Goal: Transaction & Acquisition: Obtain resource

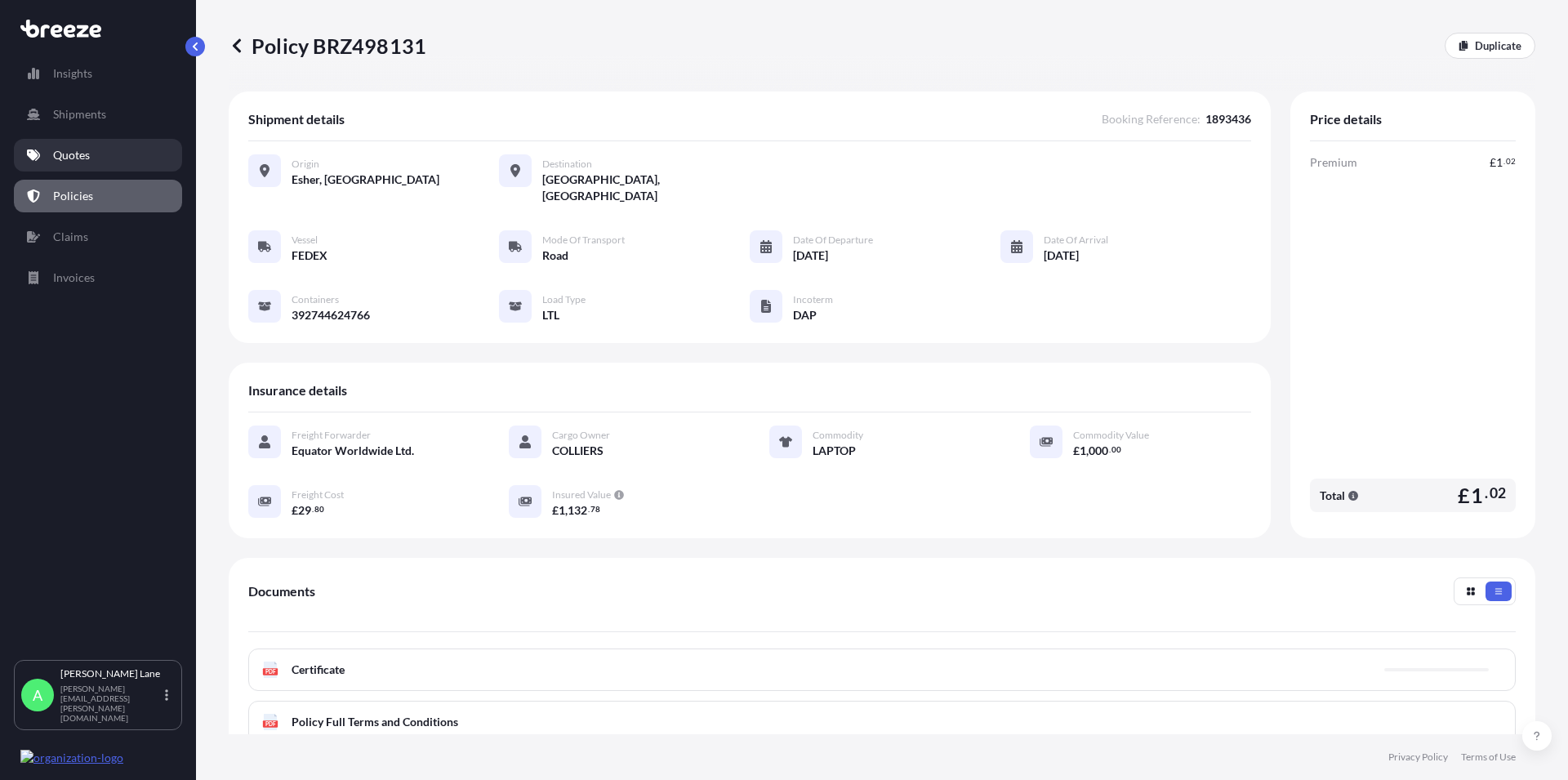
click at [56, 161] on p "Quotes" at bounding box center [72, 155] width 37 height 16
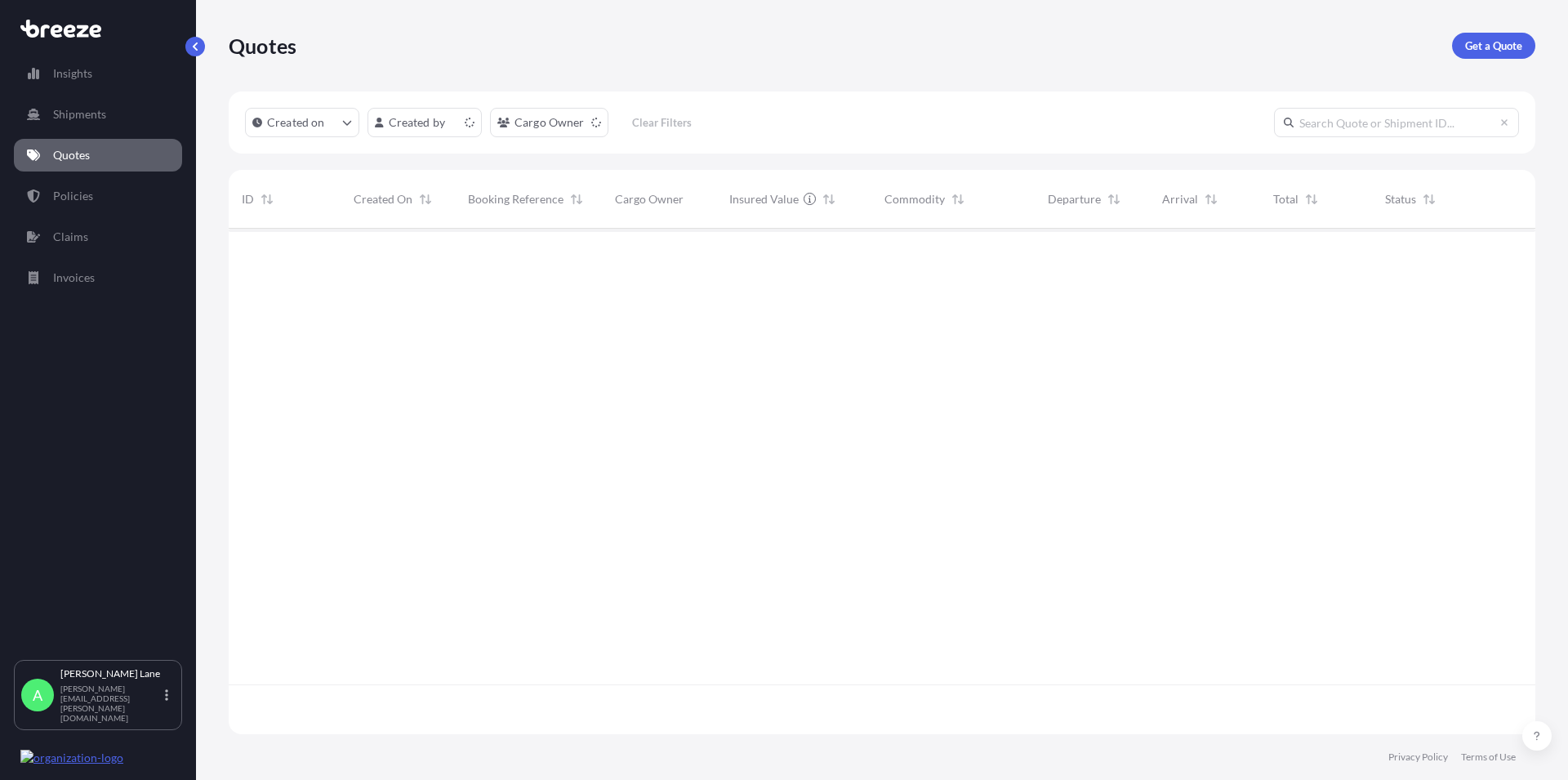
scroll to position [501, 1293]
click at [1464, 49] on link "Get a Quote" at bounding box center [1493, 46] width 83 height 27
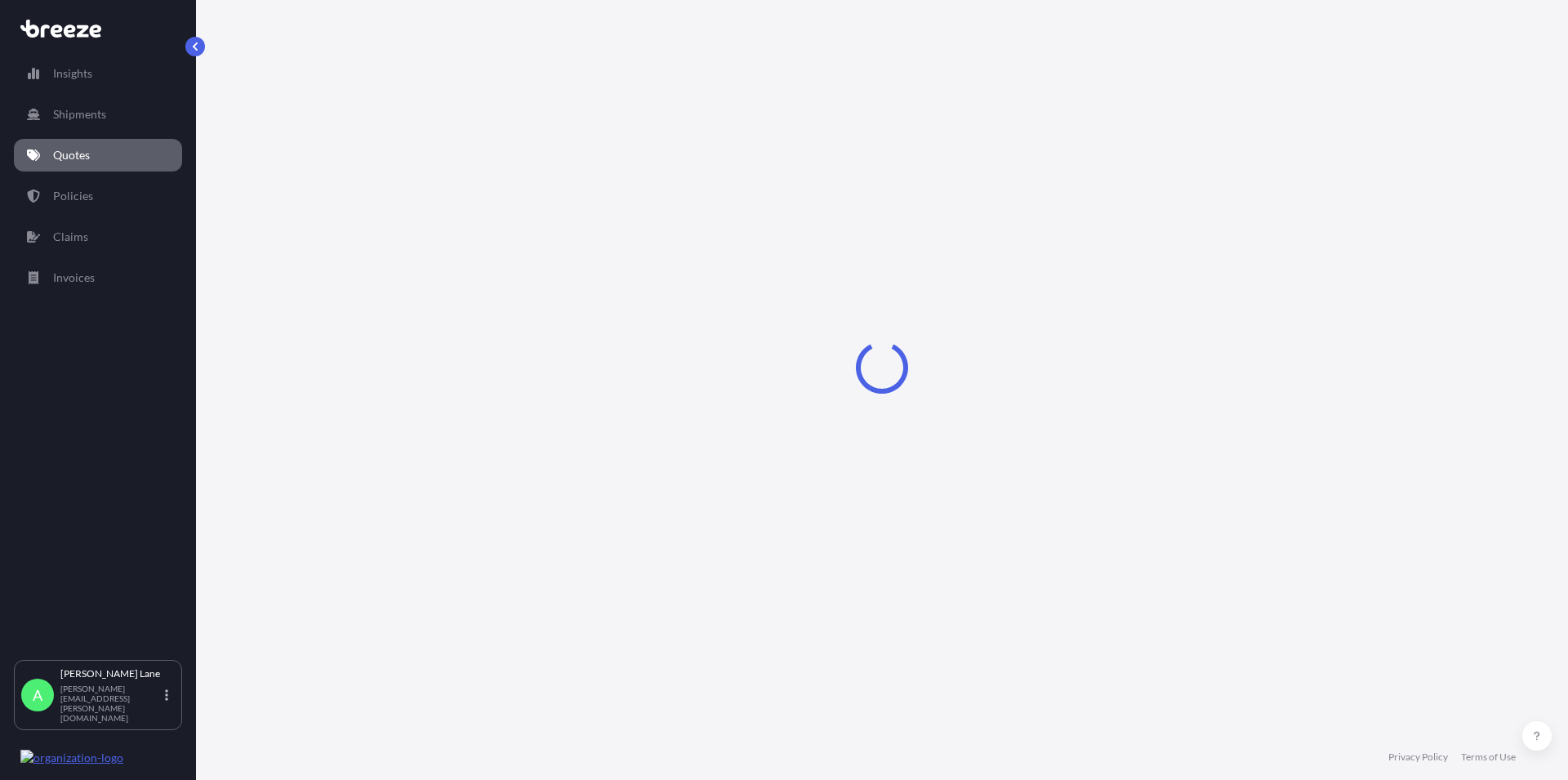
select select "Road"
select select "1"
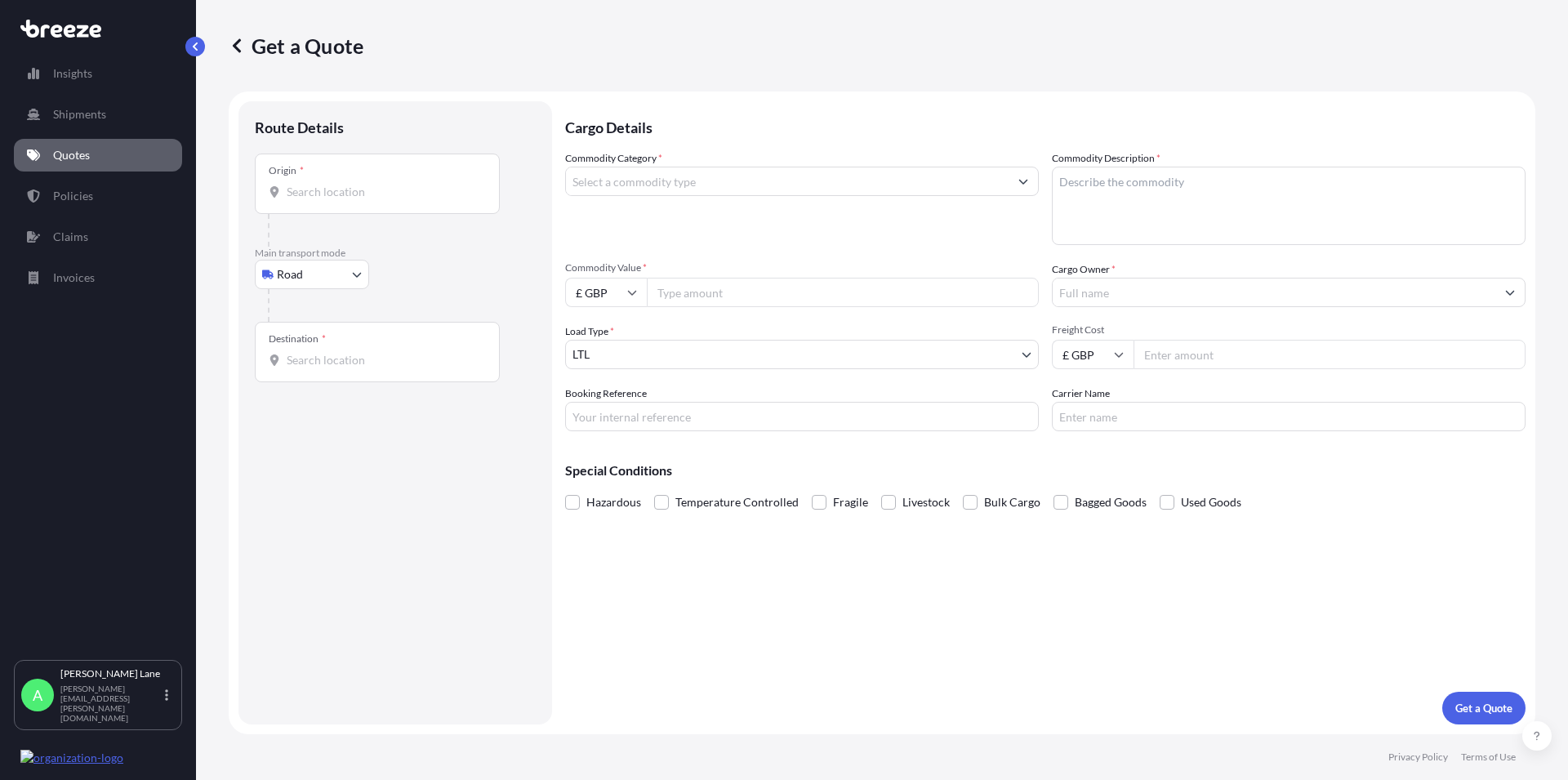
click at [313, 193] on input "Origin *" at bounding box center [383, 192] width 192 height 16
paste input "EN11 0JX"
type input "Hoddesdon EN11 0JX, [GEOGRAPHIC_DATA]"
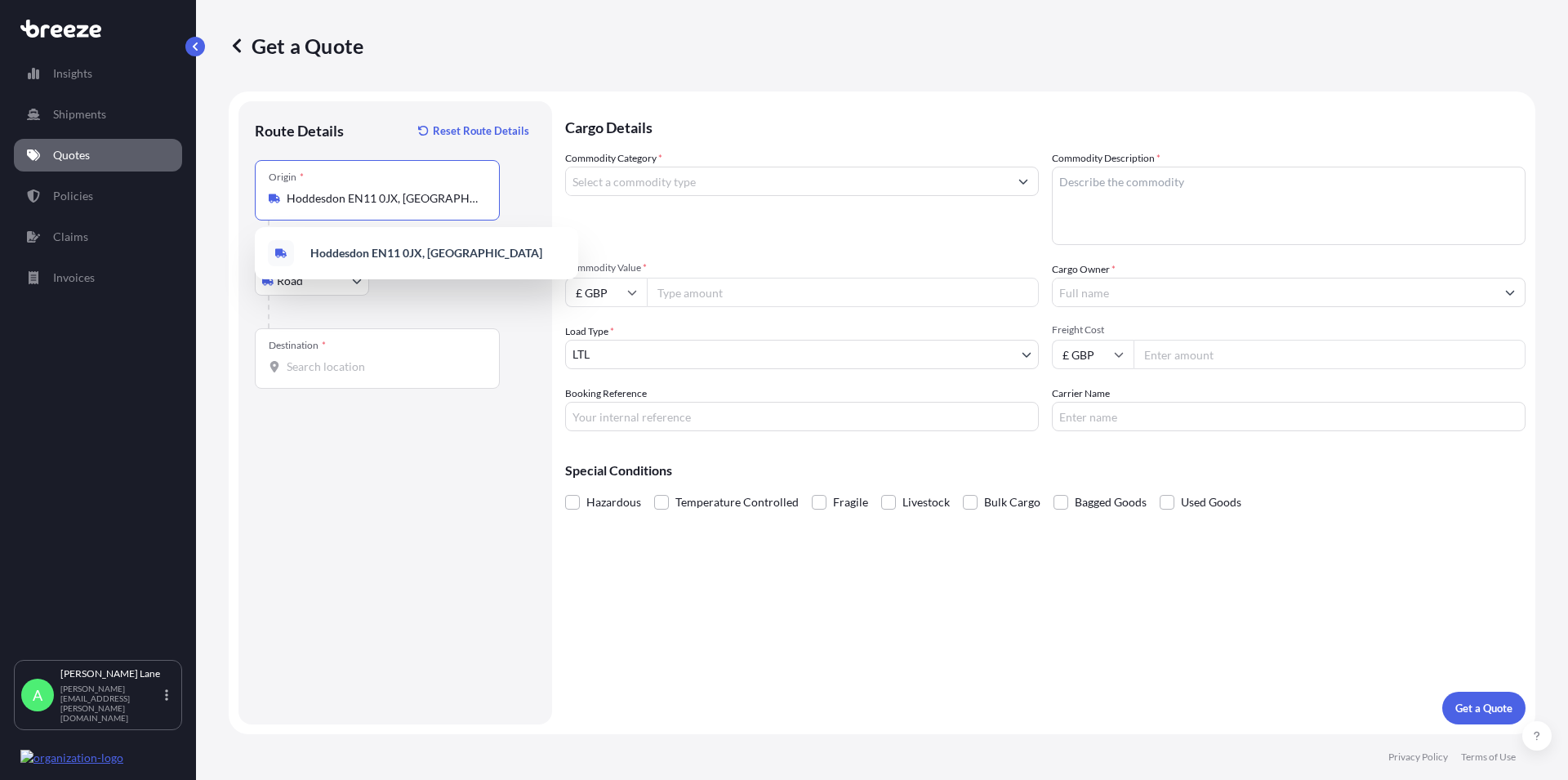
click at [287, 351] on div "Destination *" at bounding box center [297, 345] width 57 height 13
click at [287, 359] on input "Destination *" at bounding box center [383, 367] width 192 height 16
click at [284, 370] on div at bounding box center [377, 367] width 217 height 16
click at [287, 370] on input "Destination * Please select a destination" at bounding box center [383, 367] width 192 height 16
click at [298, 367] on input "Destination * Please select a destination" at bounding box center [383, 367] width 192 height 16
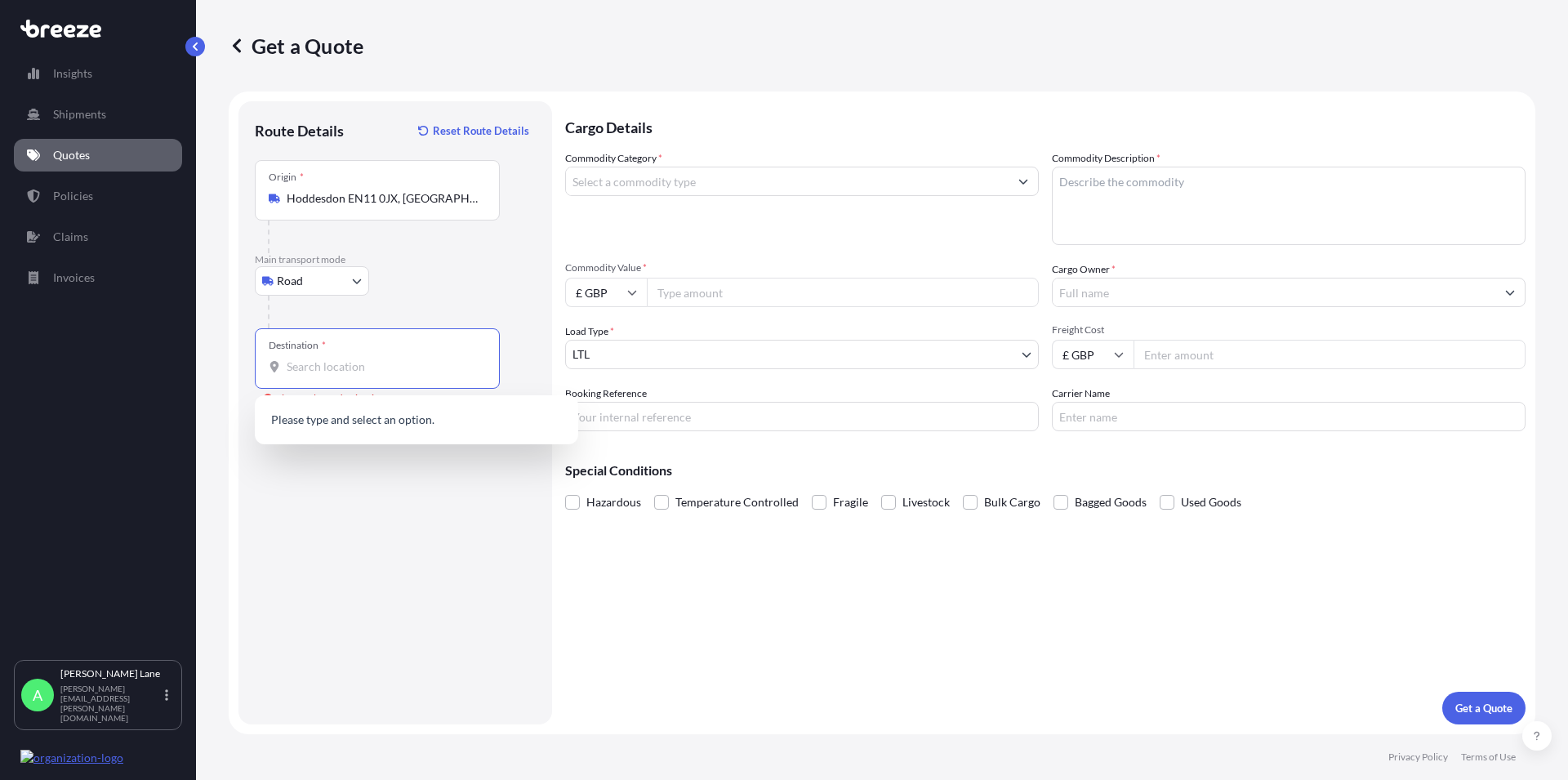
paste input "183 64"
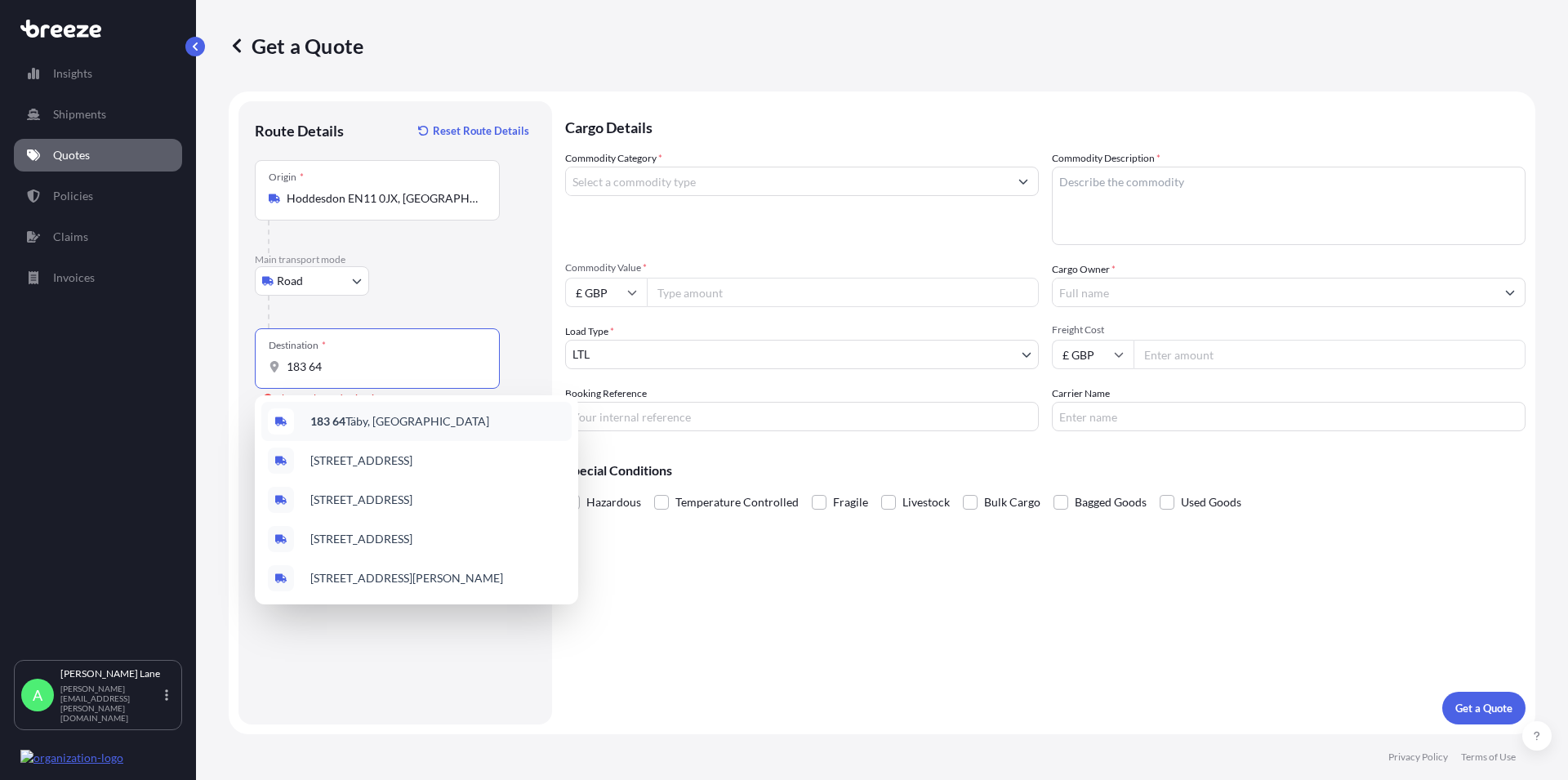
click at [351, 420] on span "183 64 Täby, [GEOGRAPHIC_DATA]" at bounding box center [399, 421] width 179 height 16
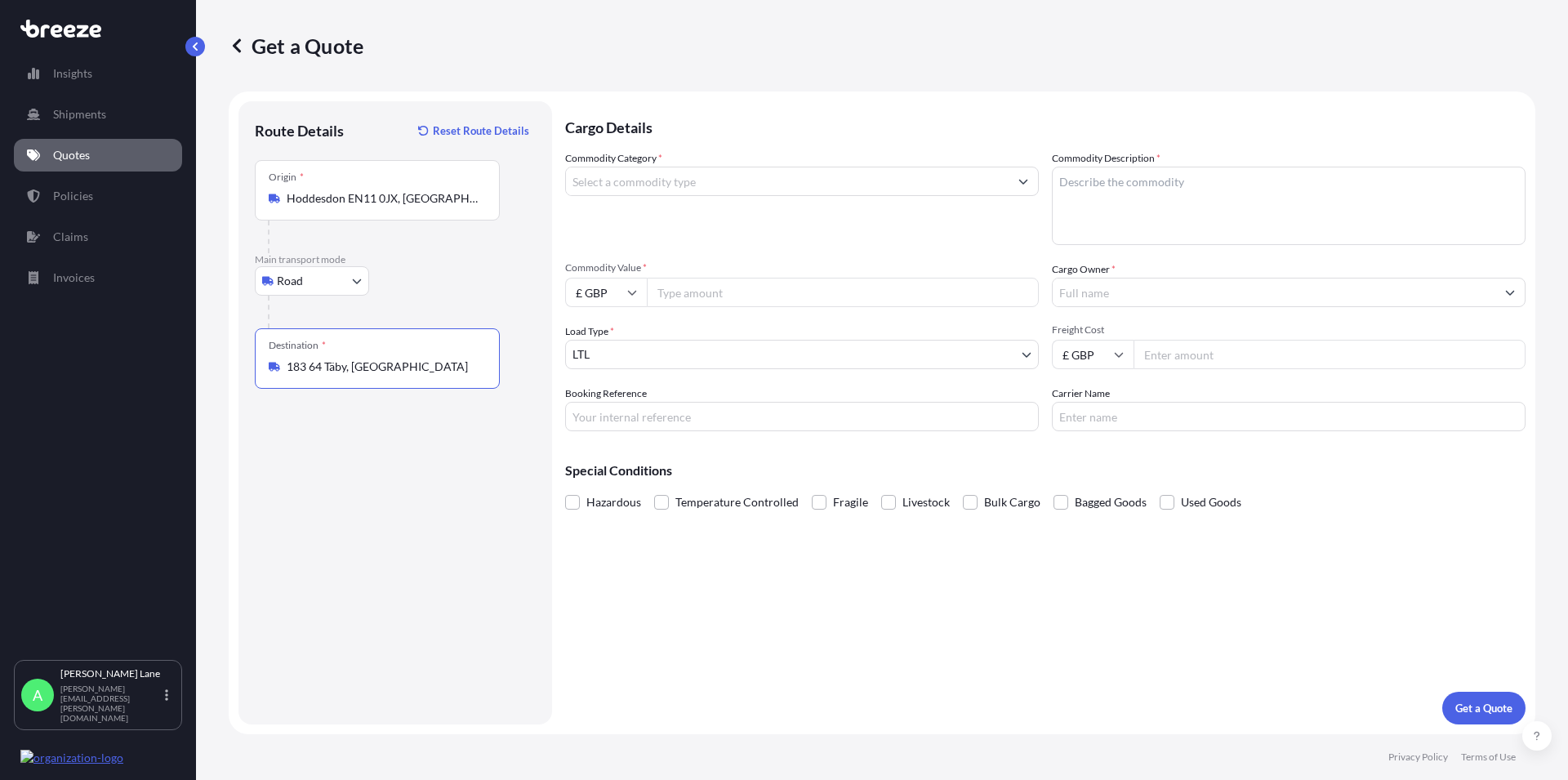
type input "183 64 Täby, [GEOGRAPHIC_DATA]"
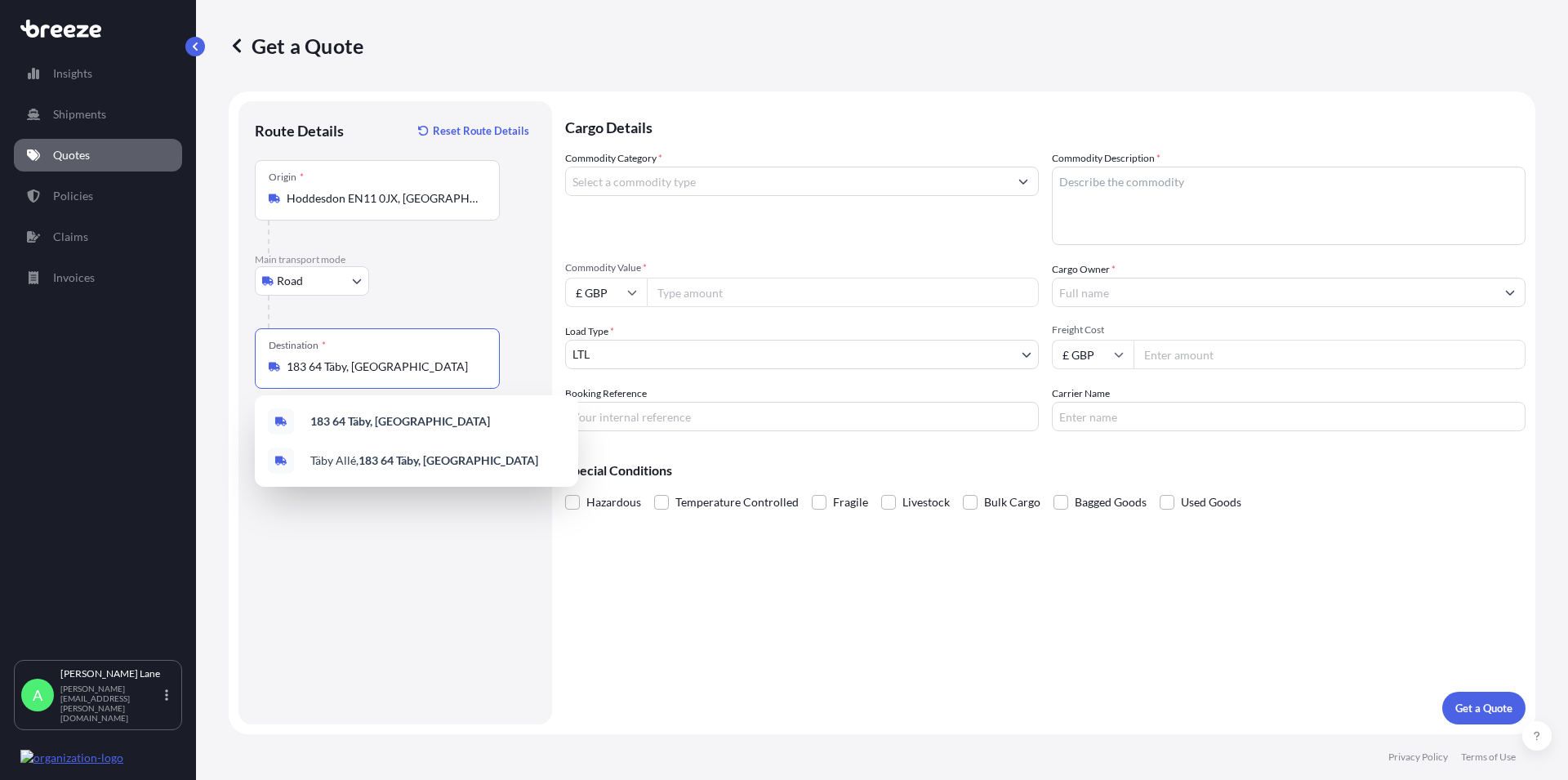
click at [678, 182] on input "Commodity Category *" at bounding box center [787, 181] width 442 height 29
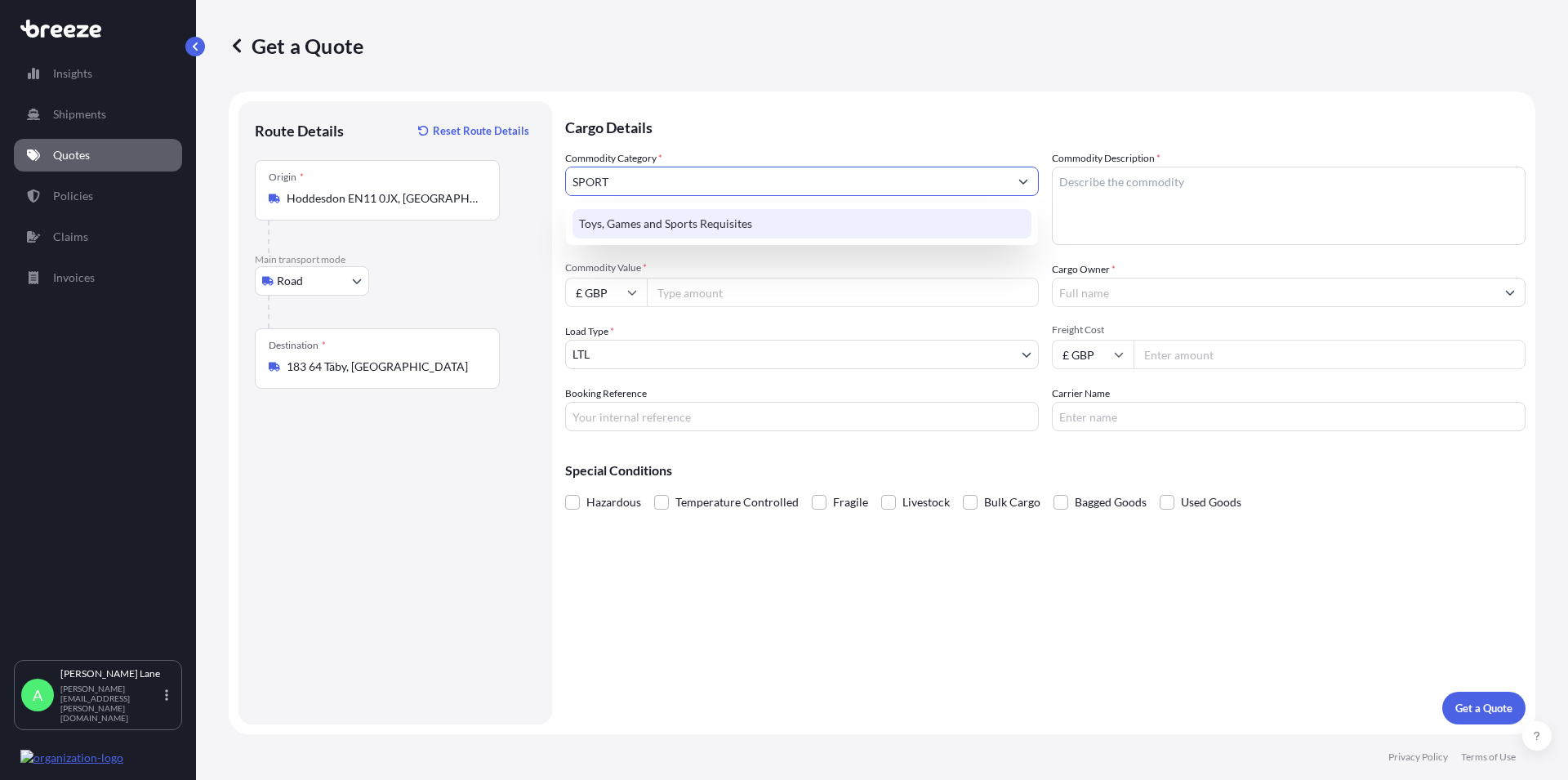
click at [713, 223] on div "Toys, Games and Sports Requisites" at bounding box center [802, 223] width 459 height 29
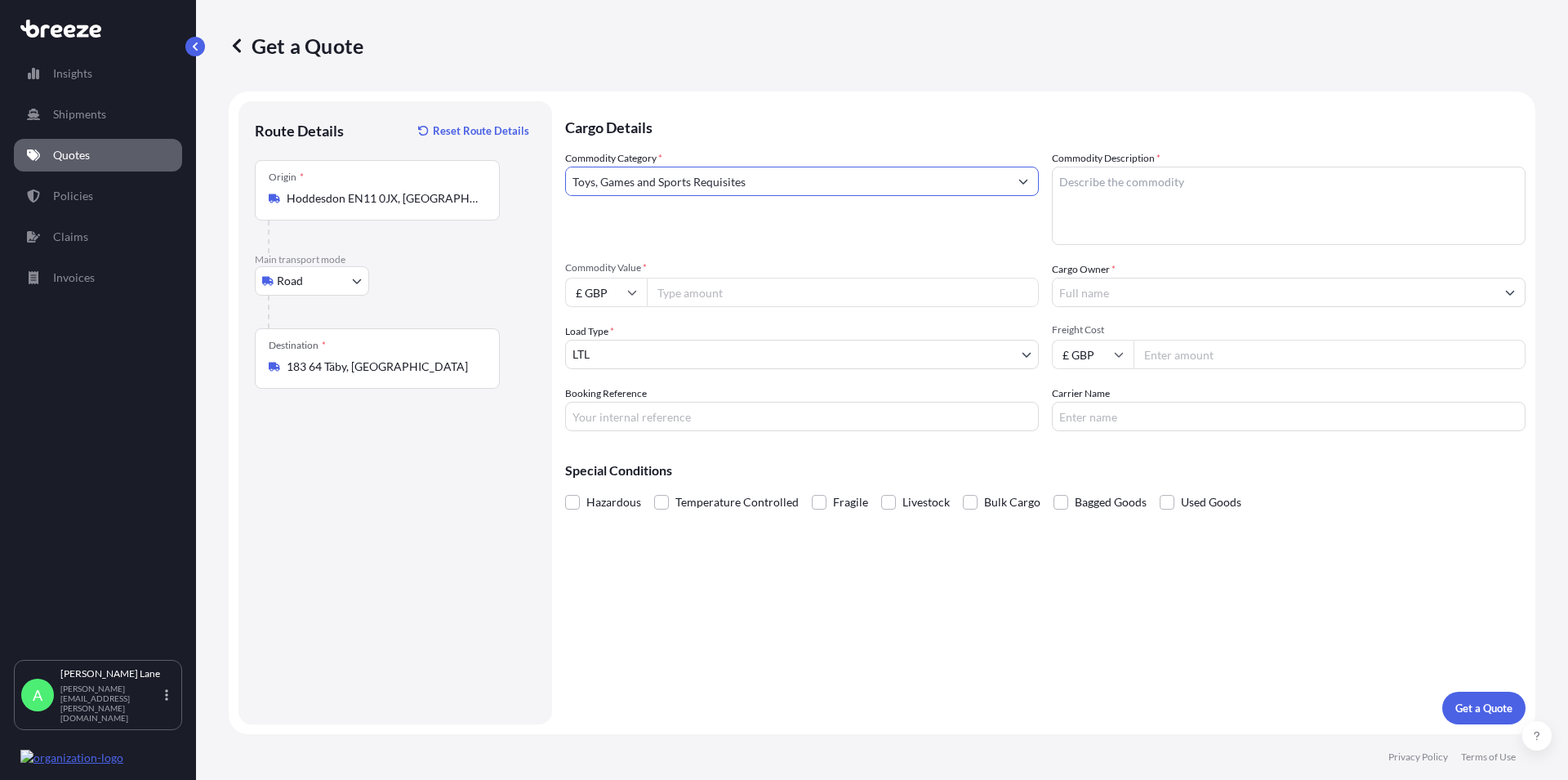
type input "Toys, Games and Sports Requisites"
click at [1116, 218] on textarea "Commodity Description *" at bounding box center [1288, 206] width 473 height 79
paste textarea "DARTS AND ACCESSORIES"
type textarea "DARTS AND ACCESSORIES"
click at [701, 291] on input "Commodity Value *" at bounding box center [842, 292] width 392 height 29
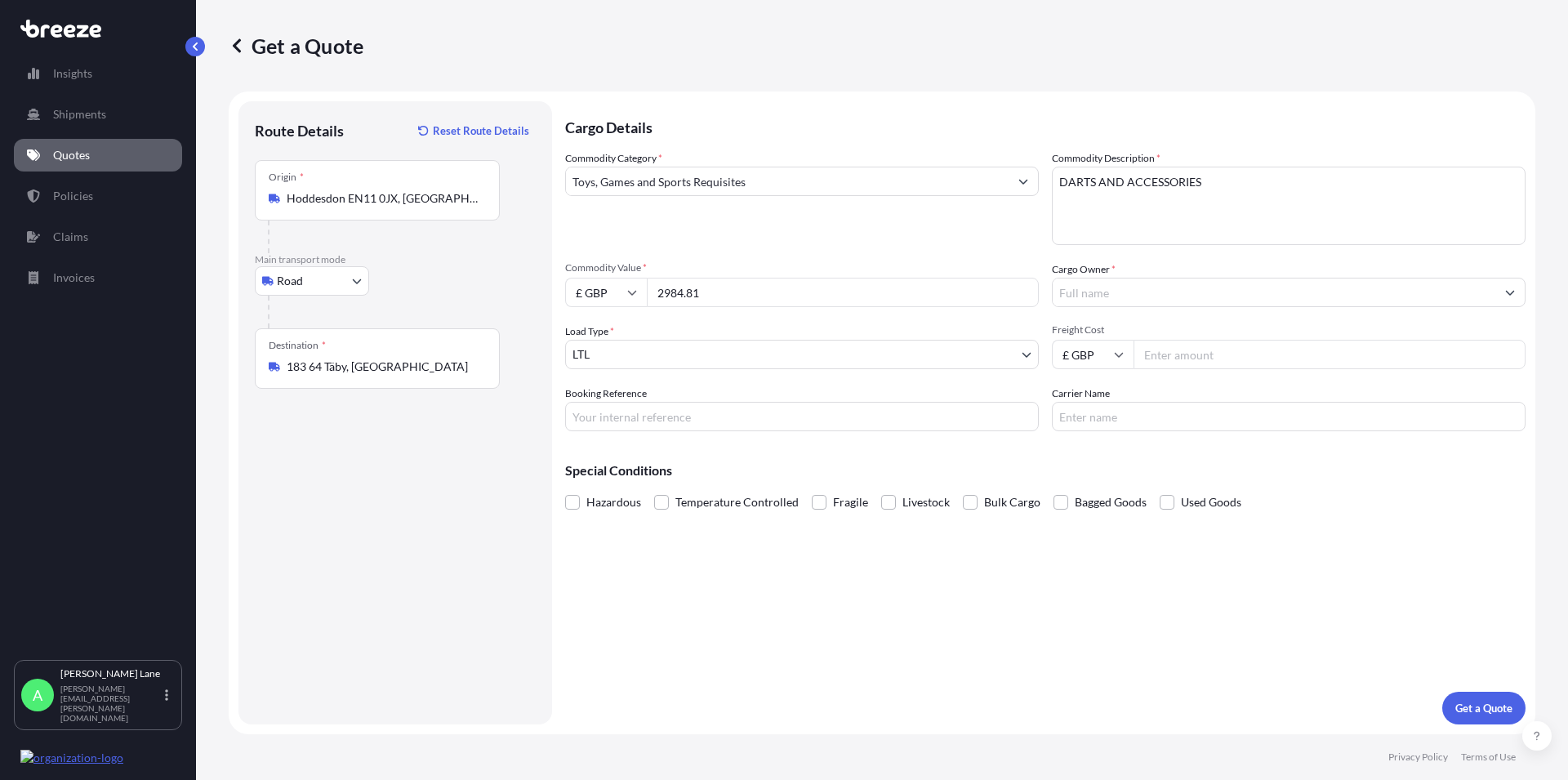
type input "2984.81"
click at [1067, 298] on input "Cargo Owner *" at bounding box center [1273, 292] width 442 height 29
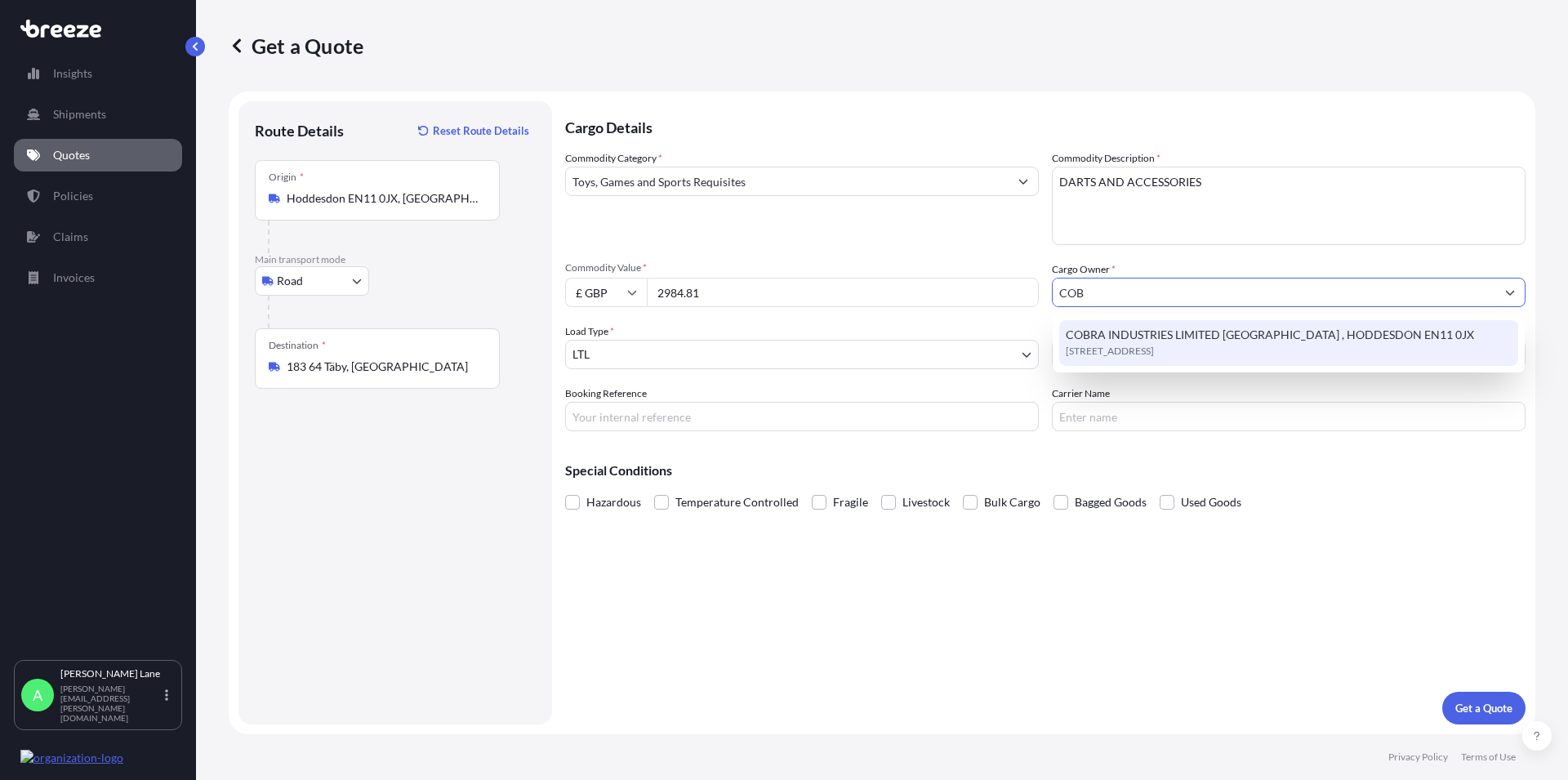
click at [1104, 339] on span "COBRA INDUSTRIES LIMITED [GEOGRAPHIC_DATA] , HODDESDON EN11 0JX" at bounding box center [1270, 335] width 408 height 16
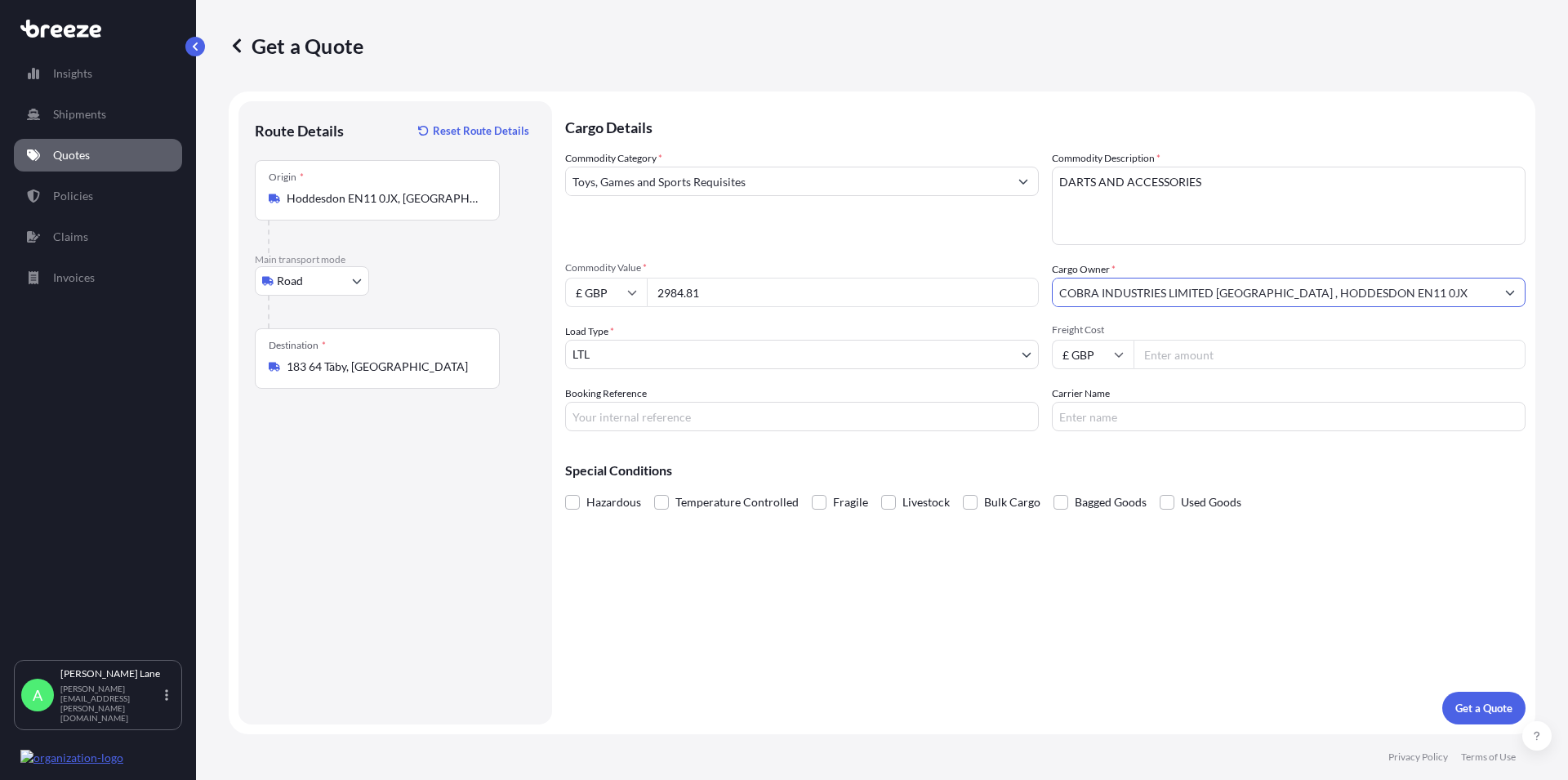
type input "COBRA INDUSTRIES LIMITED [GEOGRAPHIC_DATA] , HODDESDON EN11 0JX"
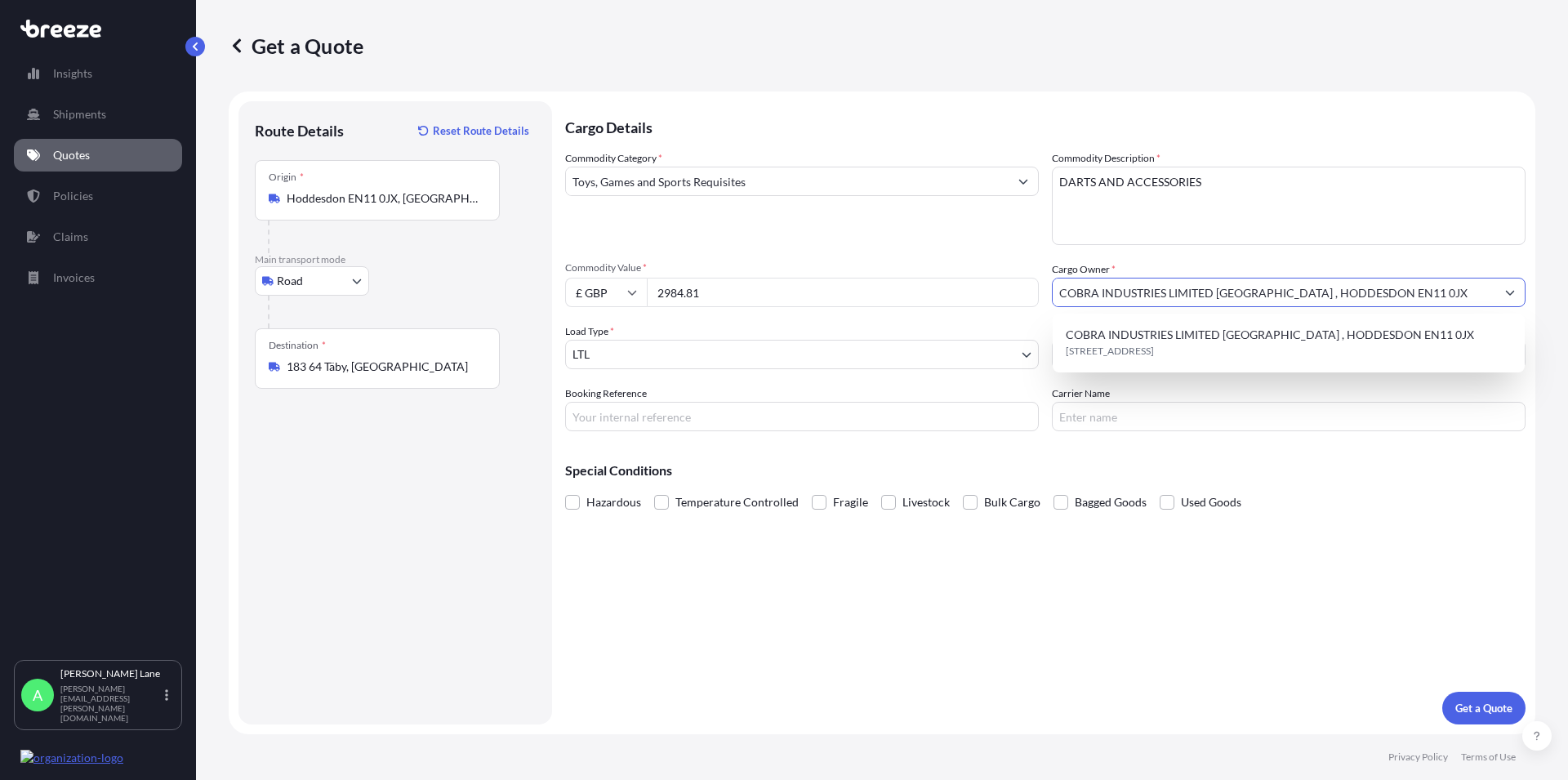
click at [1176, 410] on input "Carrier Name" at bounding box center [1288, 416] width 473 height 29
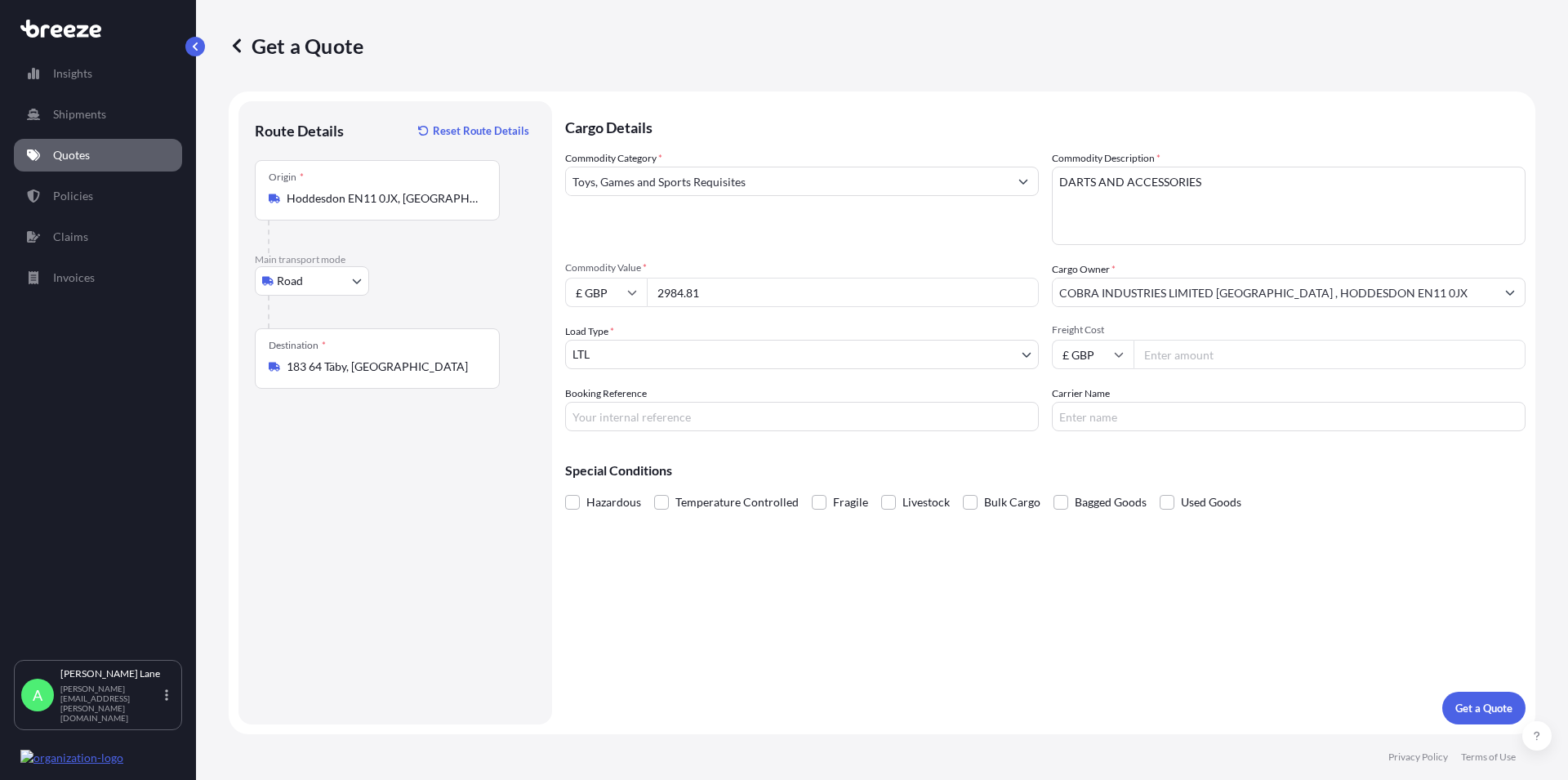
click at [1174, 353] on input "Freight Cost" at bounding box center [1330, 354] width 392 height 29
type input "44.19"
click at [1091, 421] on input "Carrier Name" at bounding box center [1288, 416] width 473 height 29
type input "FEDEX"
click at [582, 418] on input "Booking Reference" at bounding box center [802, 416] width 473 height 29
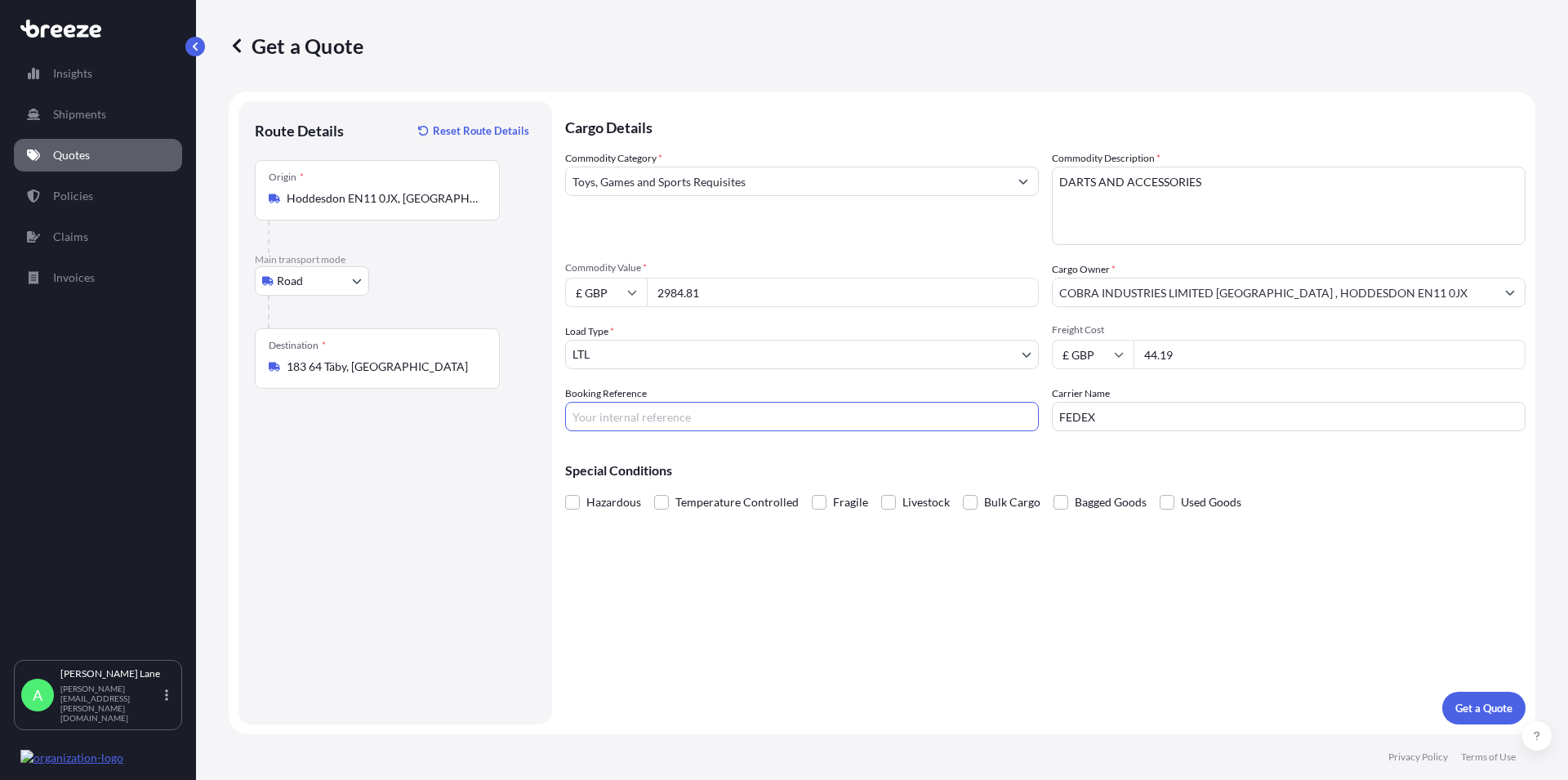
paste input "1893697"
type input "1893697"
click at [1467, 704] on p "Get a Quote" at bounding box center [1483, 708] width 57 height 16
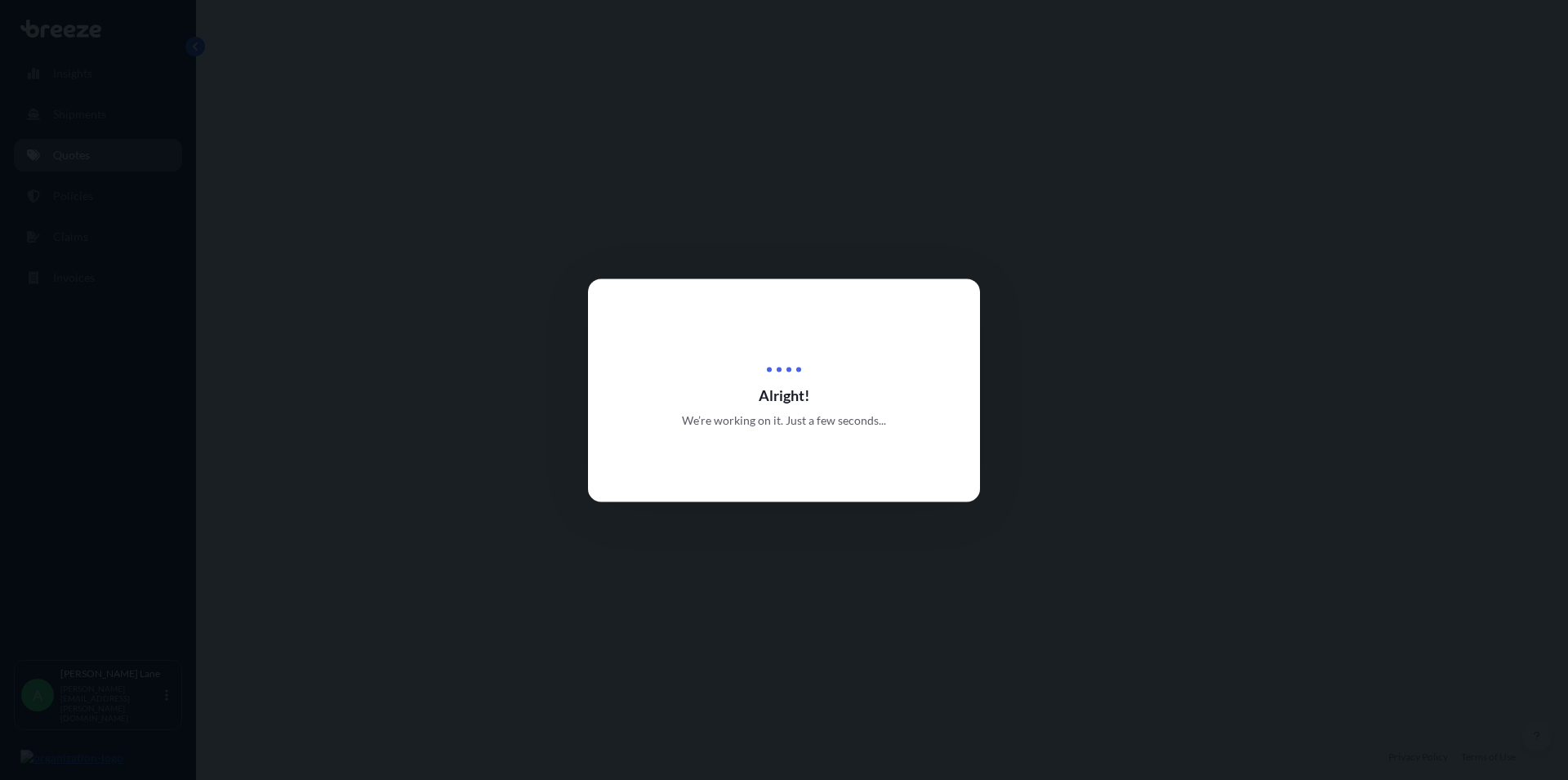
select select "Road"
select select "1"
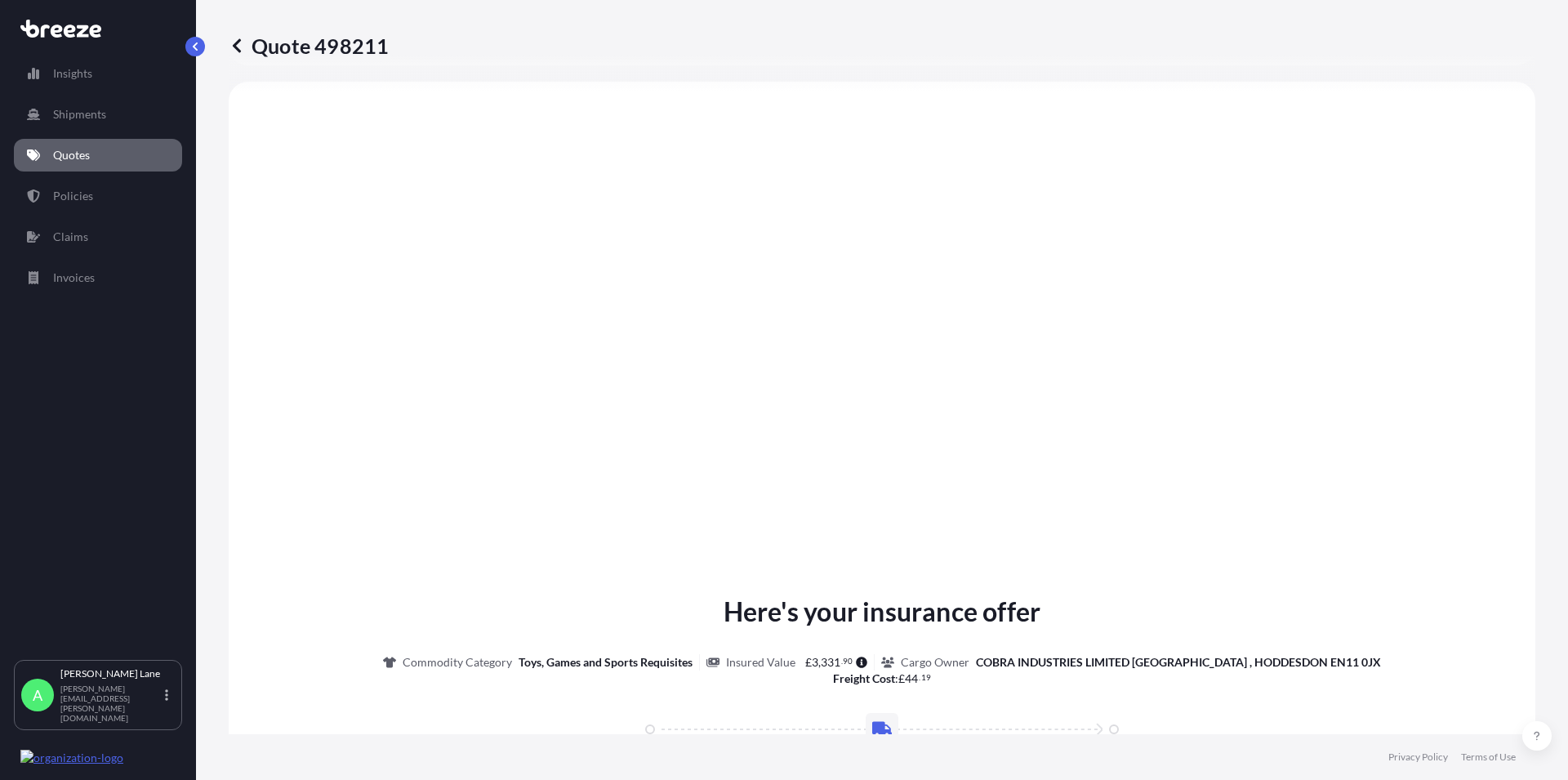
type input "Hoddesdon EN11 0JX, [GEOGRAPHIC_DATA]"
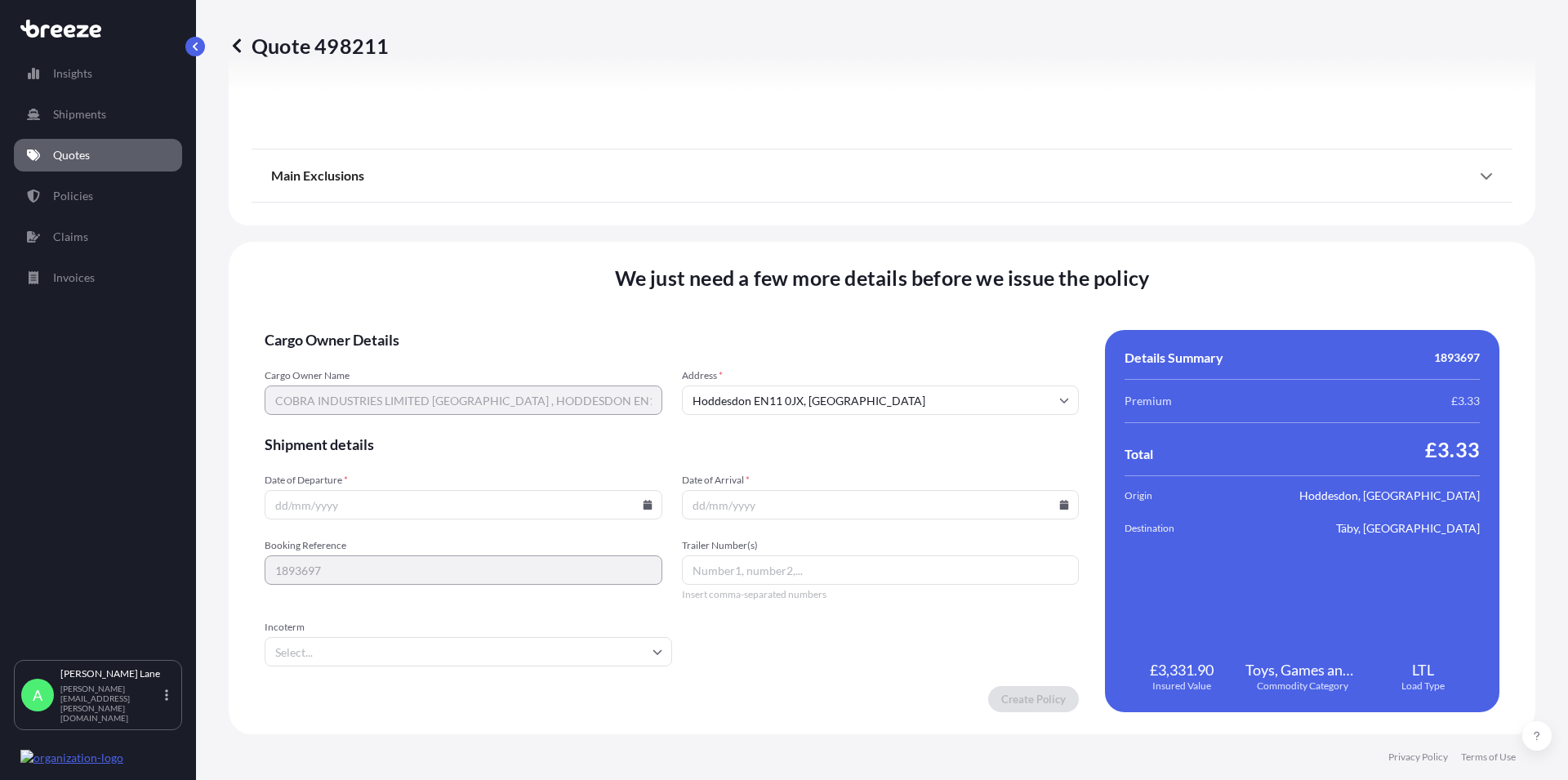
scroll to position [1813, 0]
click at [644, 499] on icon at bounding box center [647, 504] width 10 height 10
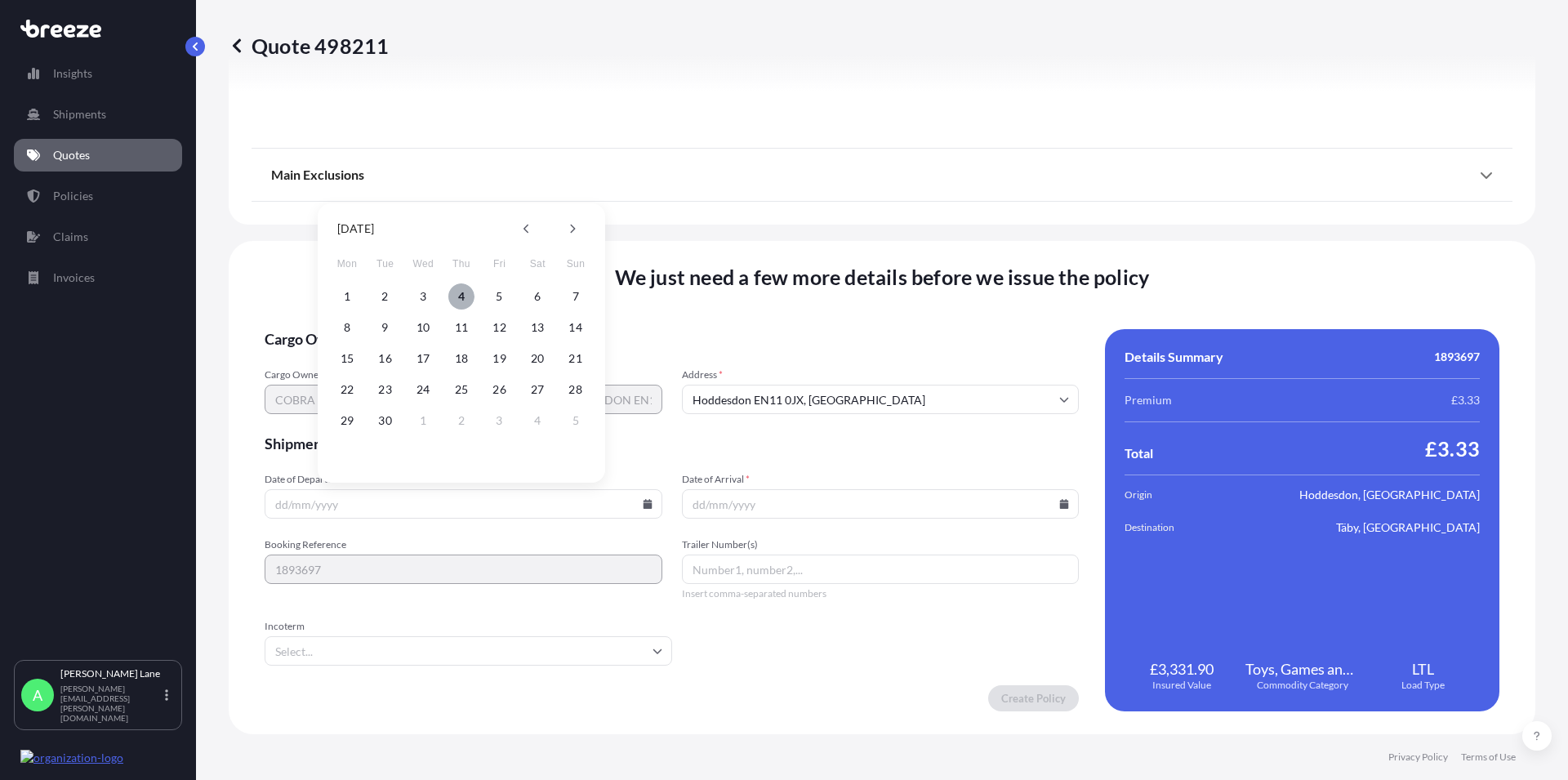
click at [464, 296] on button "4" at bounding box center [462, 297] width 26 height 27
type input "[DATE]"
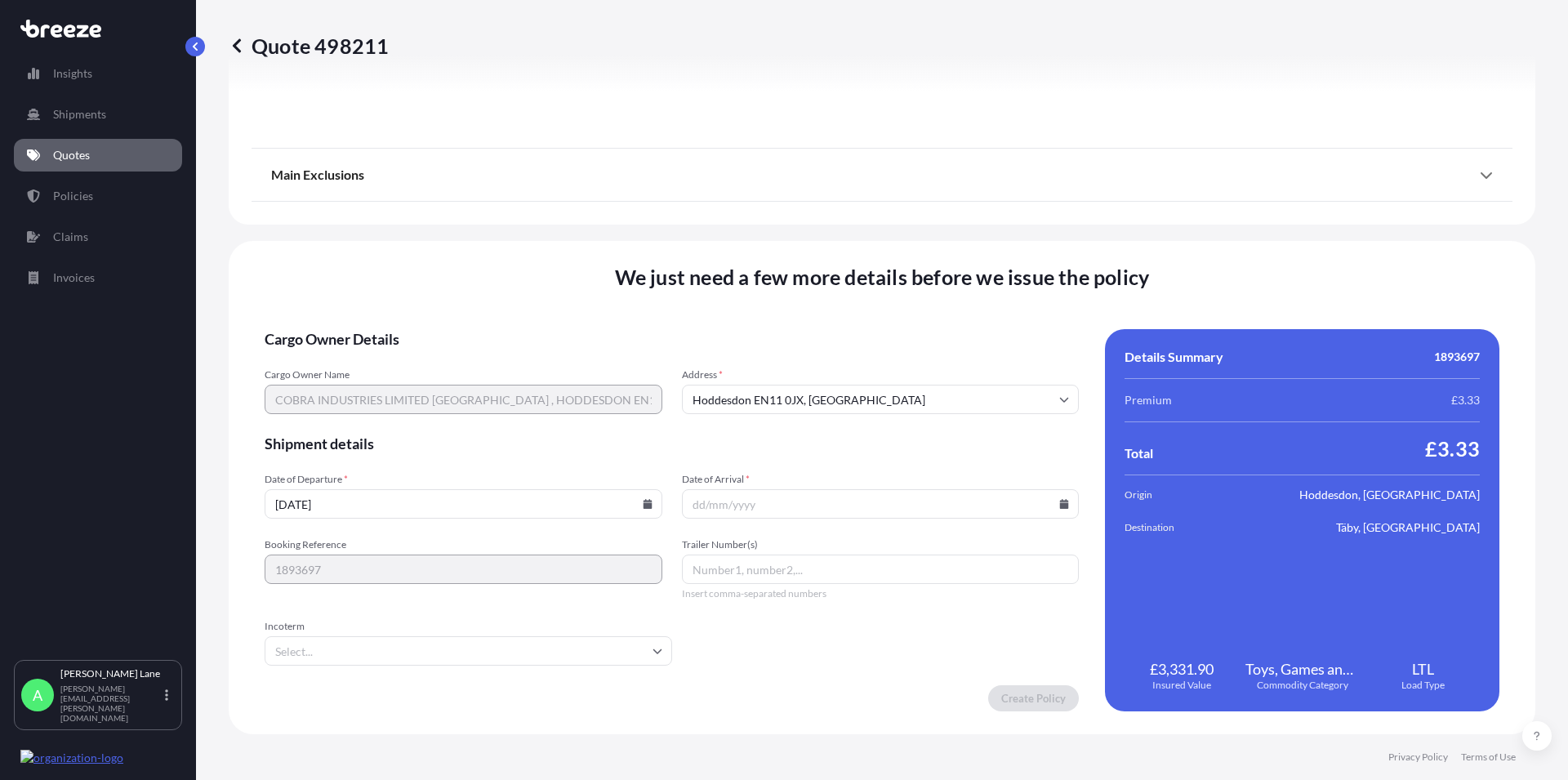
click at [1059, 501] on icon at bounding box center [1064, 504] width 9 height 10
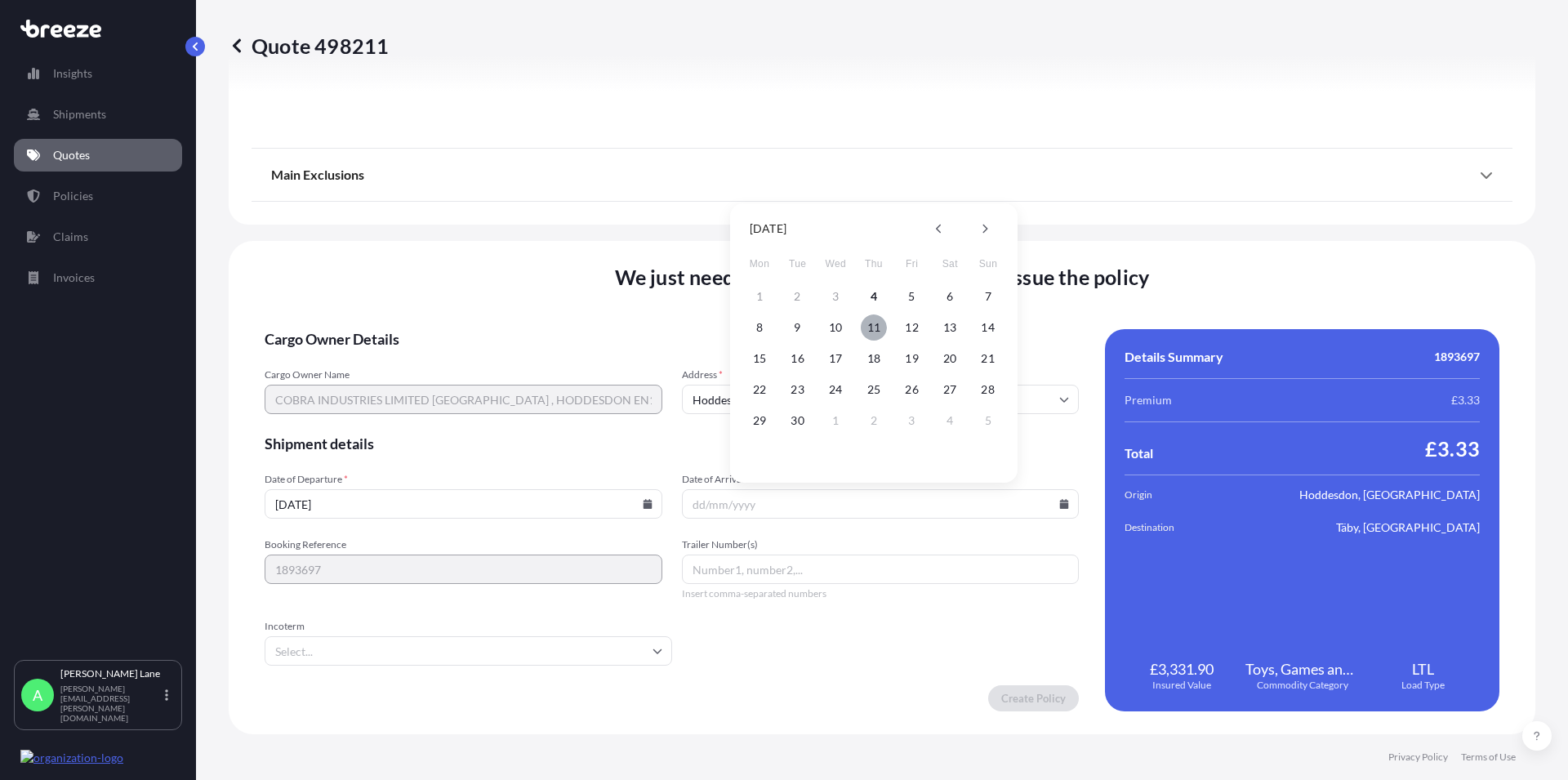
click at [870, 327] on button "11" at bounding box center [874, 328] width 26 height 27
type input "[DATE]"
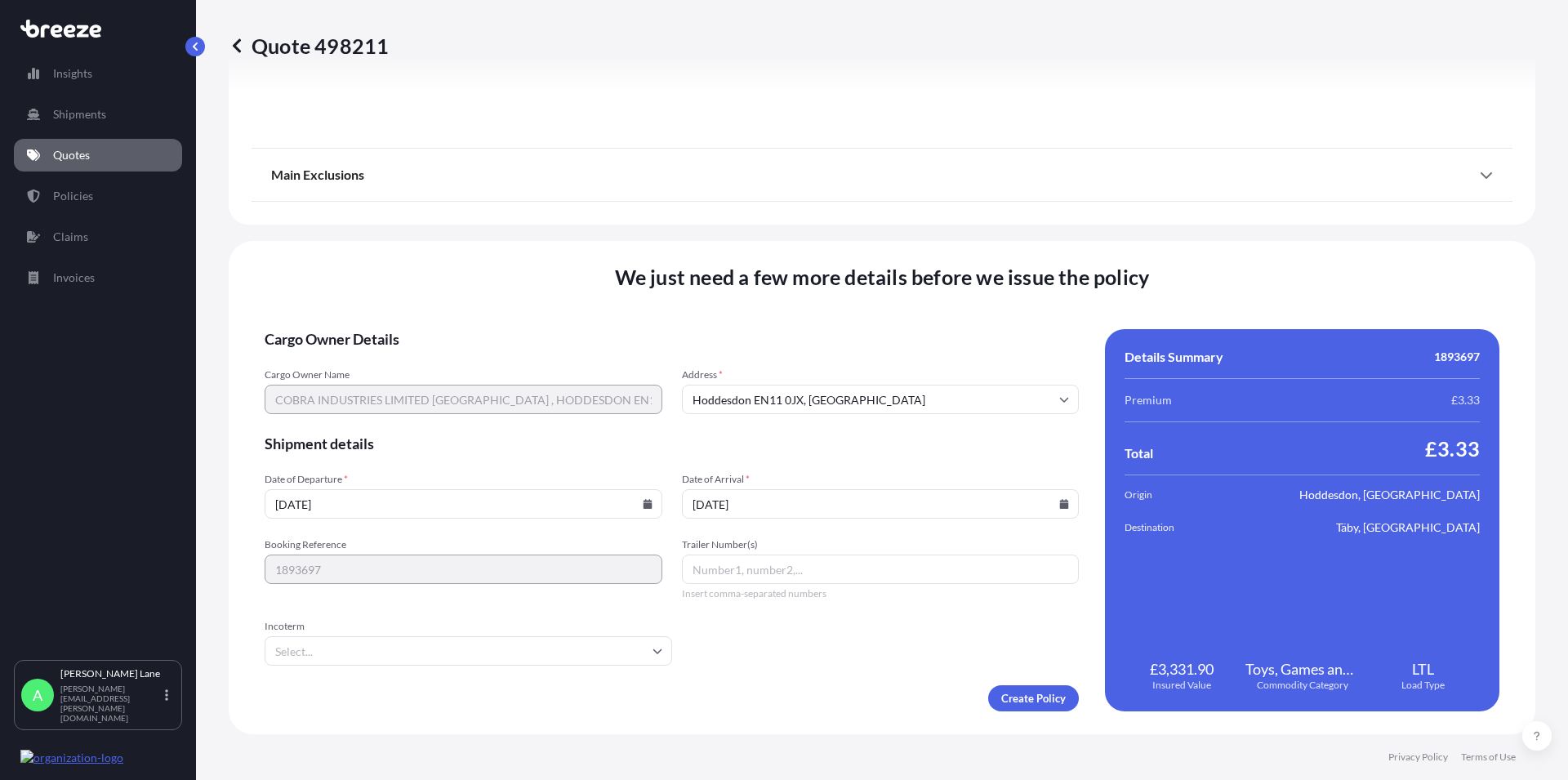
click at [712, 572] on input "Trailer Number(s)" at bounding box center [880, 569] width 397 height 29
paste input "392843824140"
type input "392843824140"
click at [582, 655] on input "Incoterm" at bounding box center [468, 650] width 407 height 29
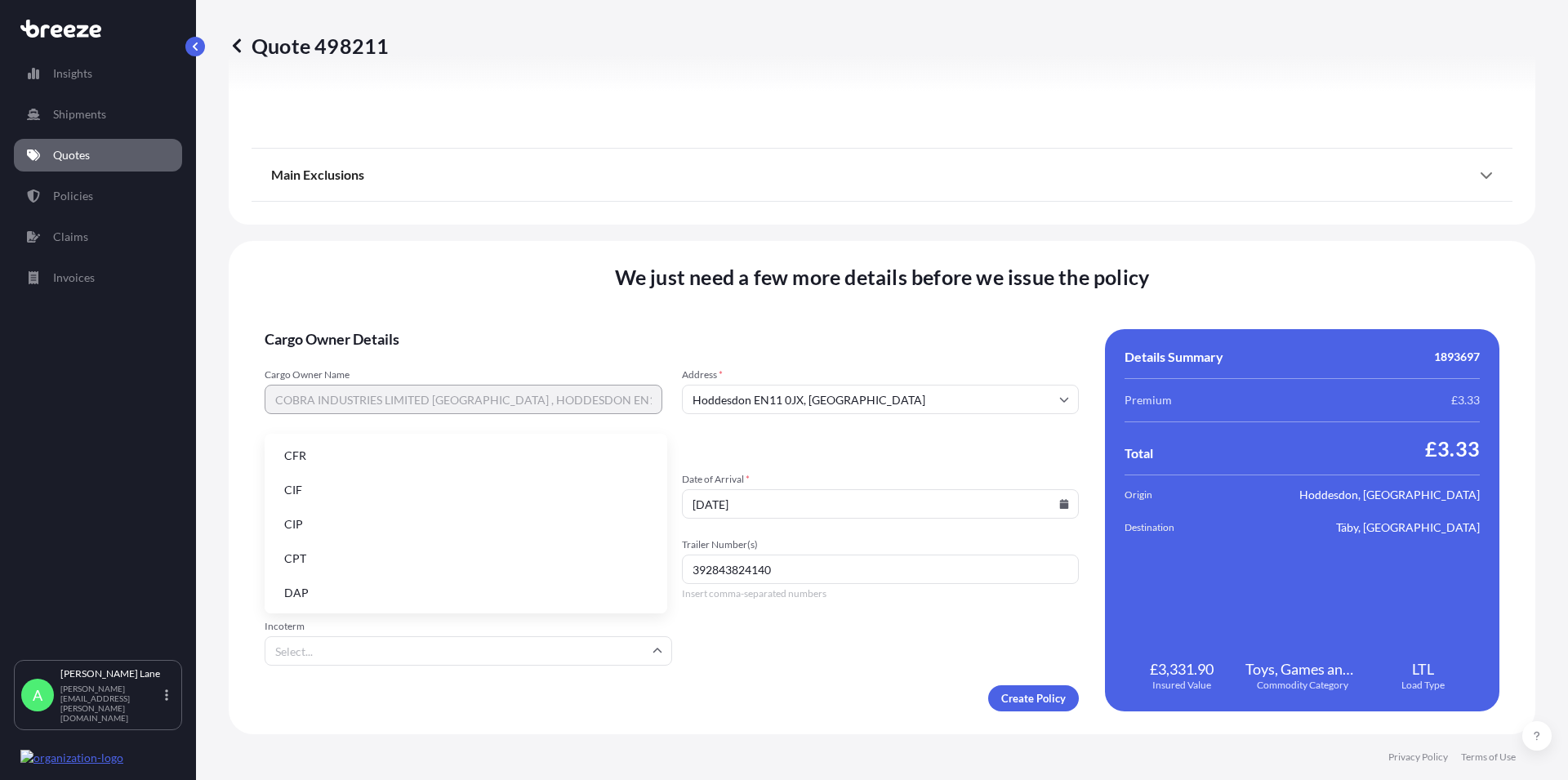
click at [328, 596] on li "DAP" at bounding box center [465, 593] width 389 height 31
